Goal: Check status: Check status

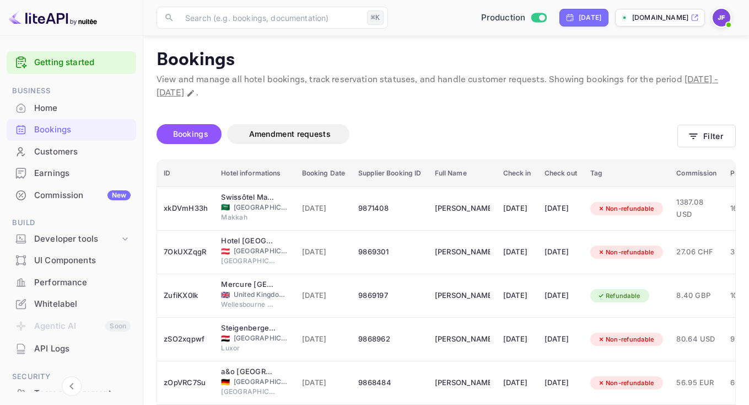
scroll to position [71, 0]
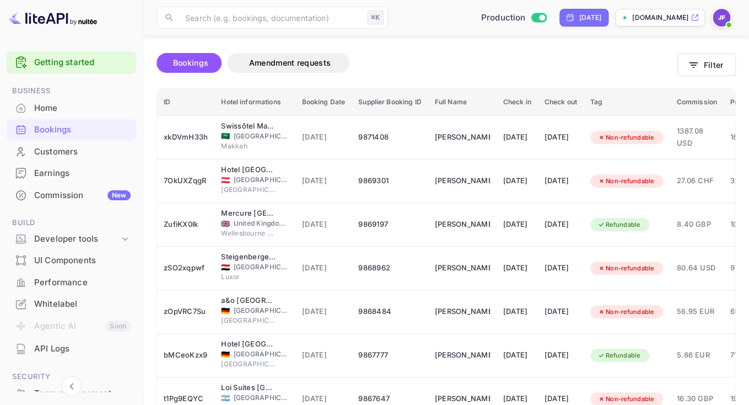
click at [60, 167] on div "Earnings" at bounding box center [72, 173] width 130 height 21
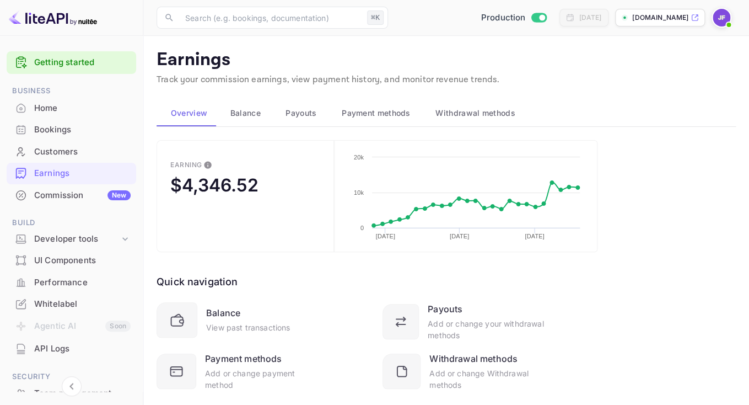
click at [50, 104] on div "Home" at bounding box center [82, 108] width 96 height 13
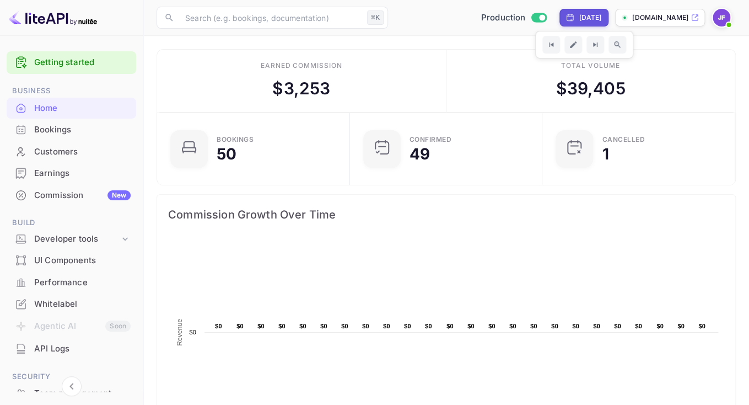
click at [579, 13] on div "[DATE]" at bounding box center [590, 18] width 23 height 10
select select "9"
select select "2025"
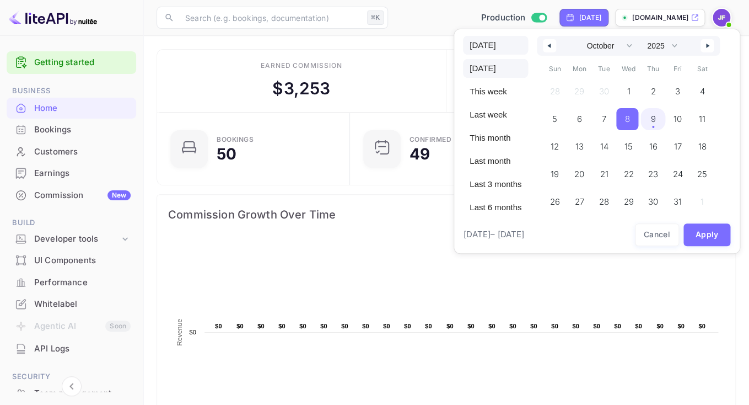
click at [493, 47] on span "[DATE]" at bounding box center [495, 45] width 65 height 19
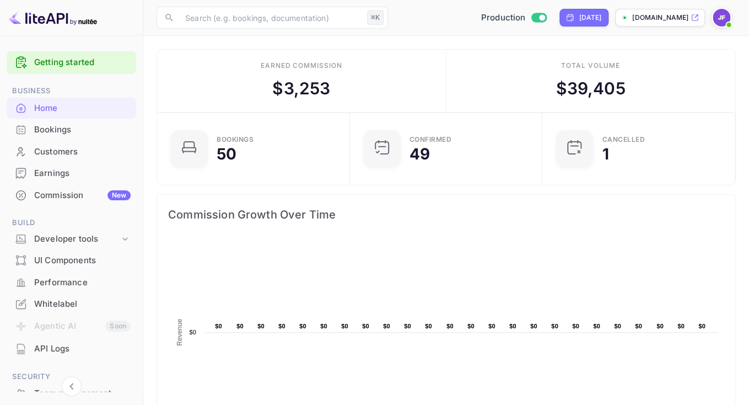
click at [579, 23] on div "[DATE]" at bounding box center [590, 18] width 23 height 10
select select "9"
select select "2025"
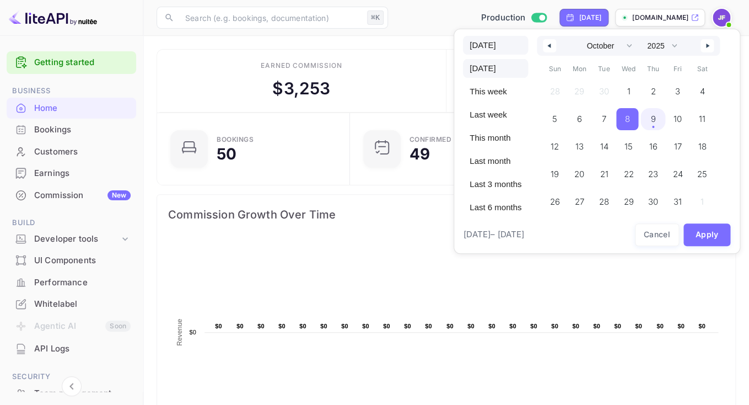
click at [485, 50] on span "[DATE]" at bounding box center [495, 45] width 65 height 19
